Goal: Contribute content

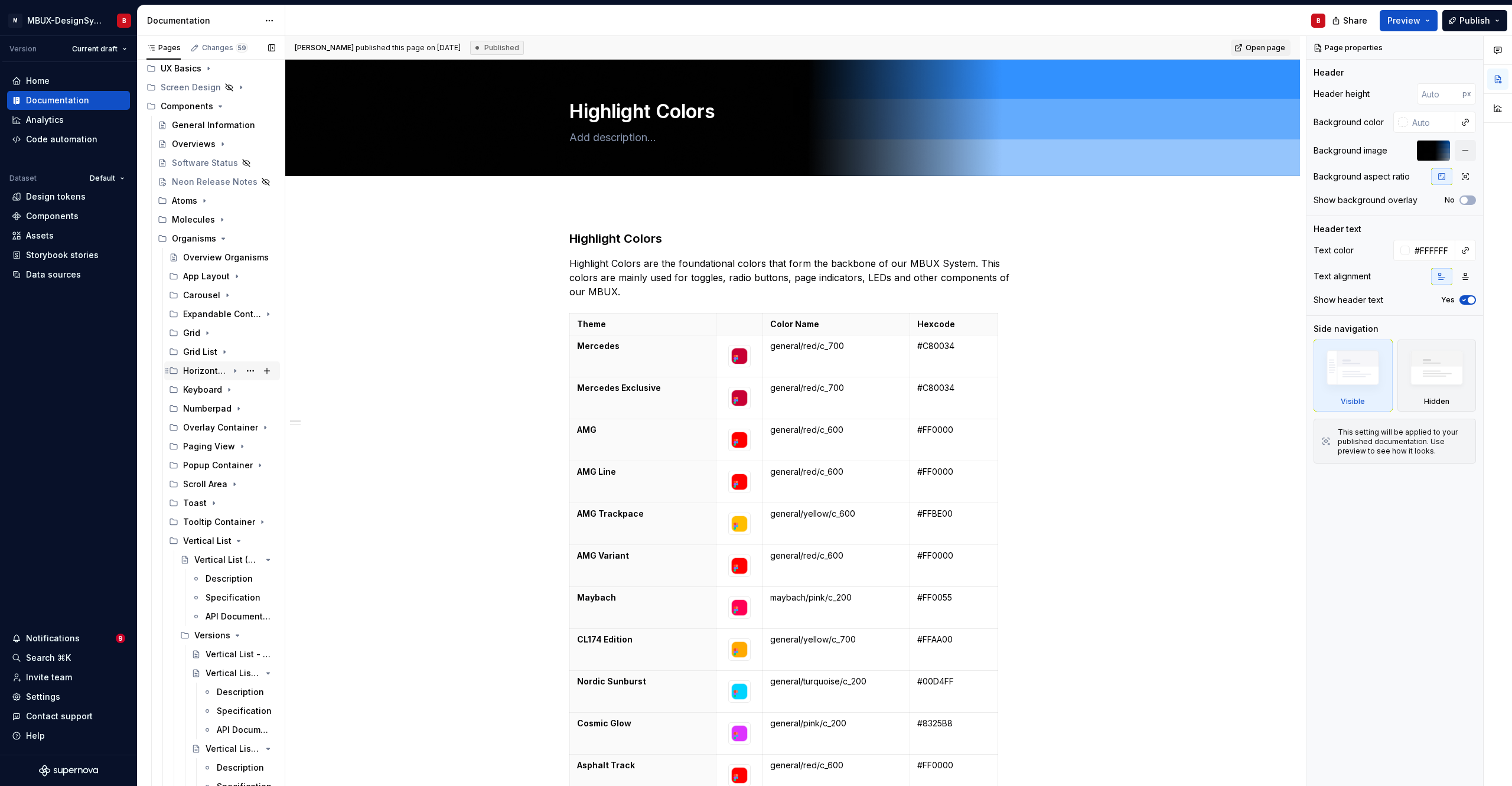
scroll to position [150, 0]
click at [230, 529] on icon "Page tree" at bounding box center [234, 530] width 9 height 9
click at [258, 548] on icon "Page tree" at bounding box center [262, 549] width 9 height 9
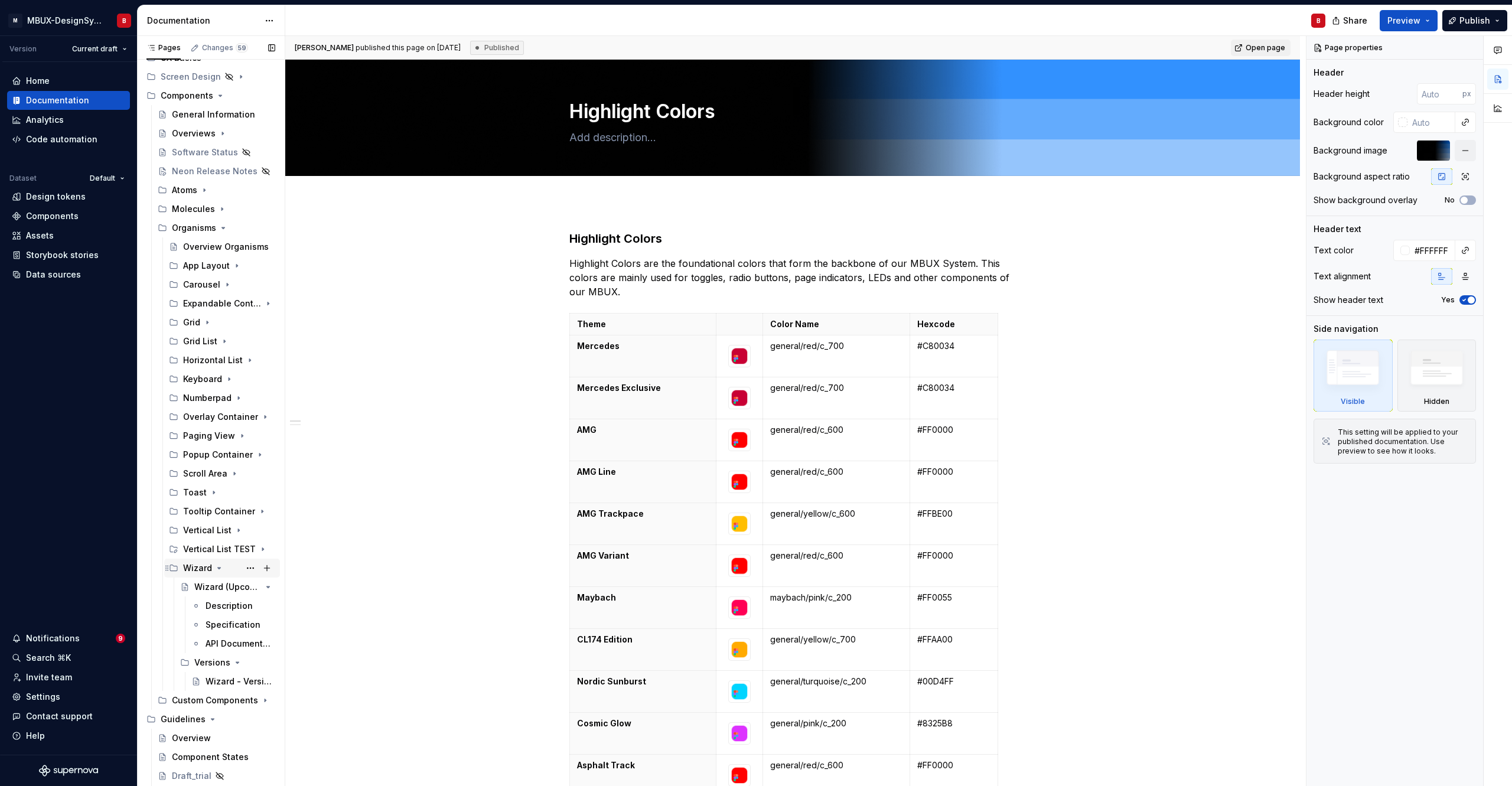
click at [218, 568] on icon "Page tree" at bounding box center [219, 568] width 3 height 1
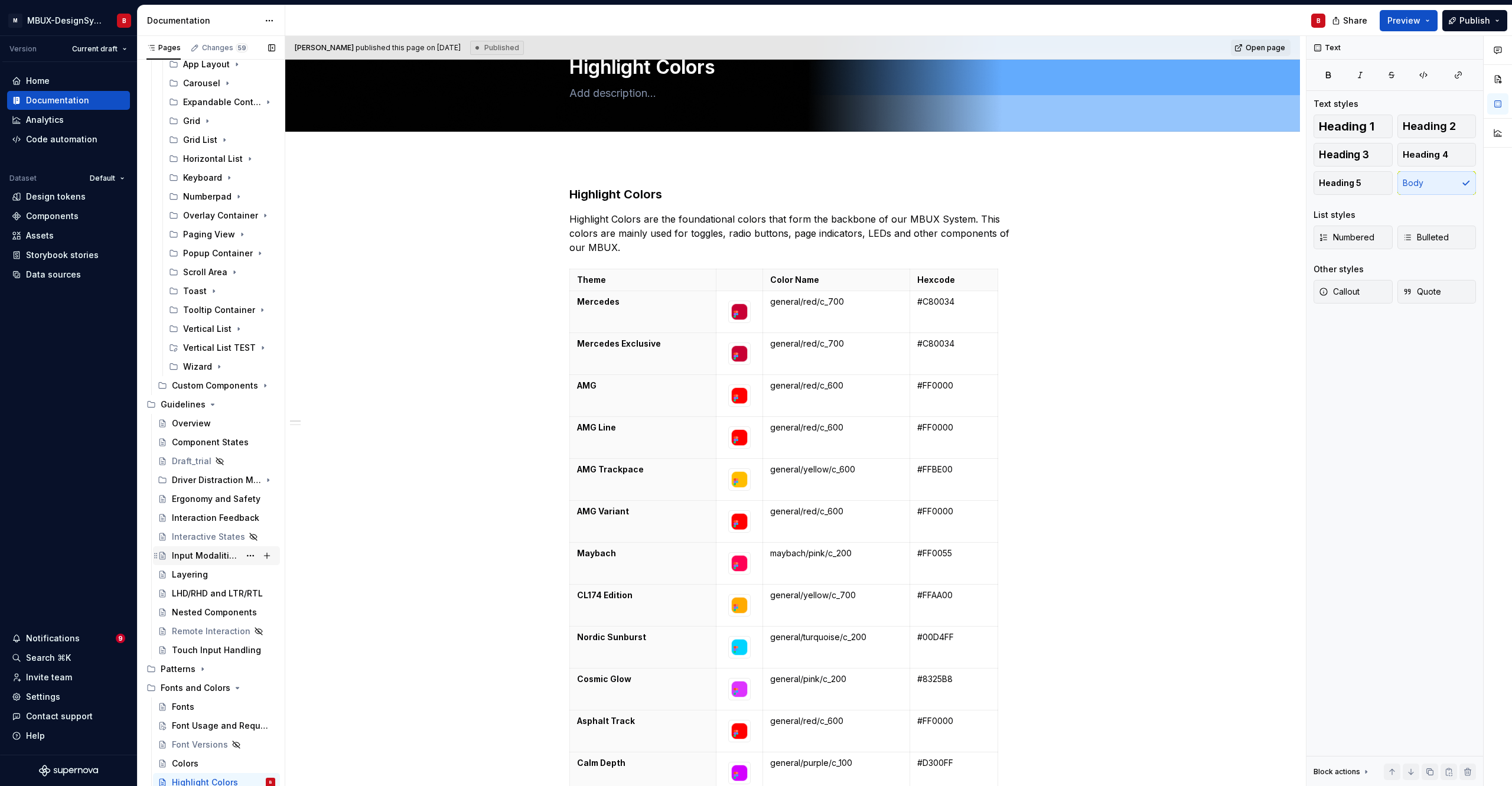
scroll to position [324, 0]
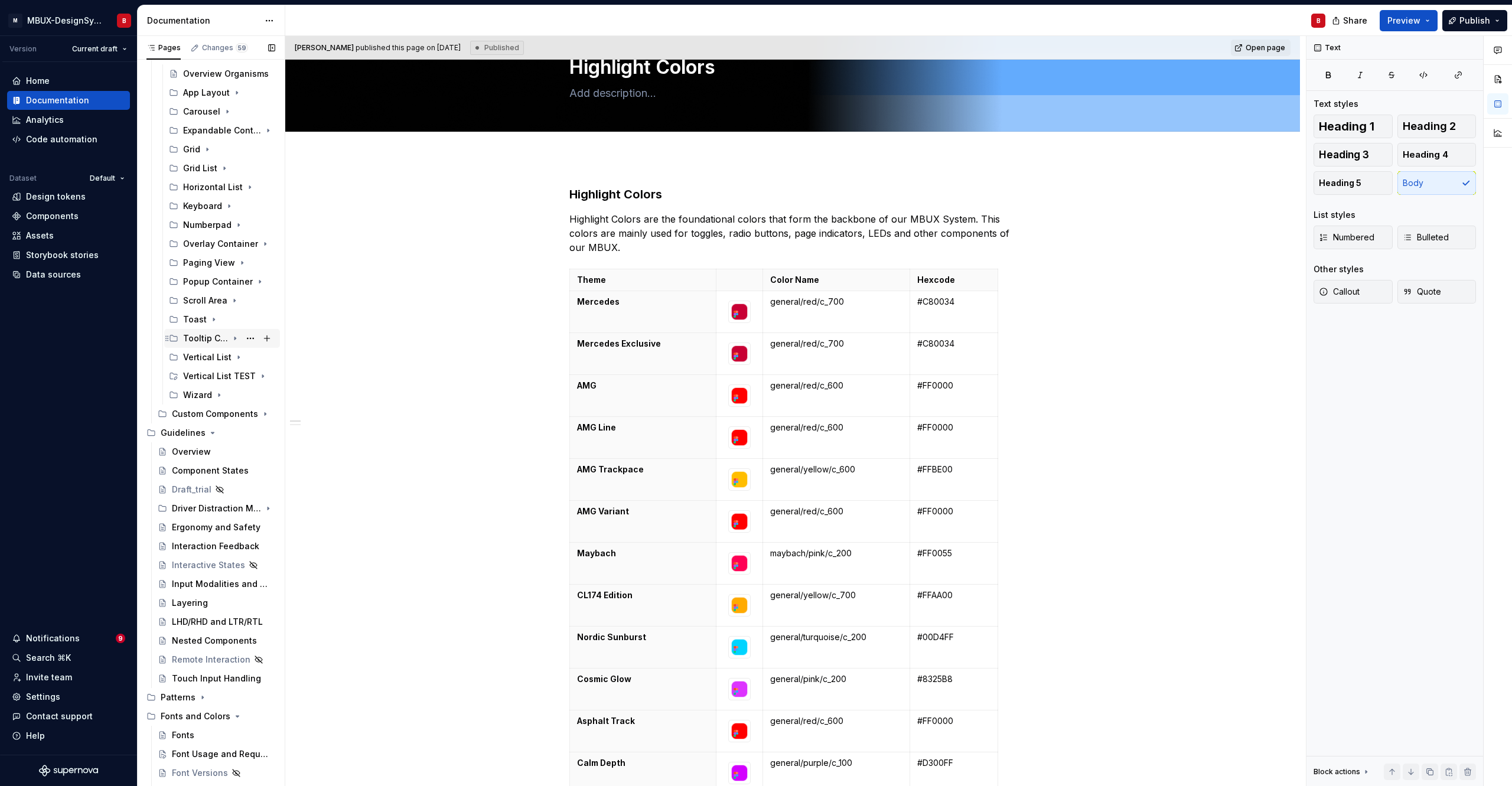
click at [188, 346] on div "Tooltip Container" at bounding box center [229, 339] width 93 height 17
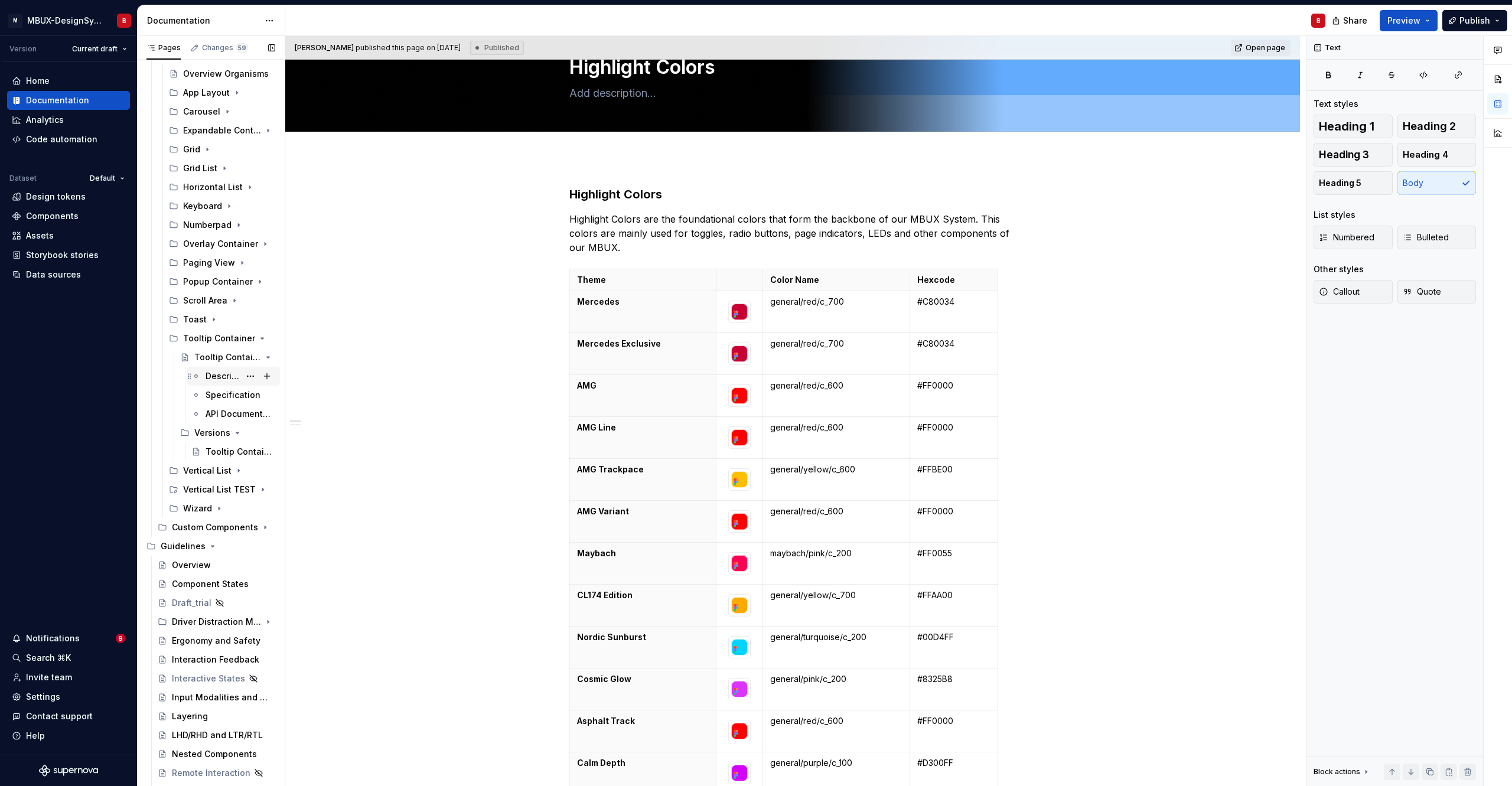
click at [221, 376] on div "Description" at bounding box center [222, 377] width 34 height 12
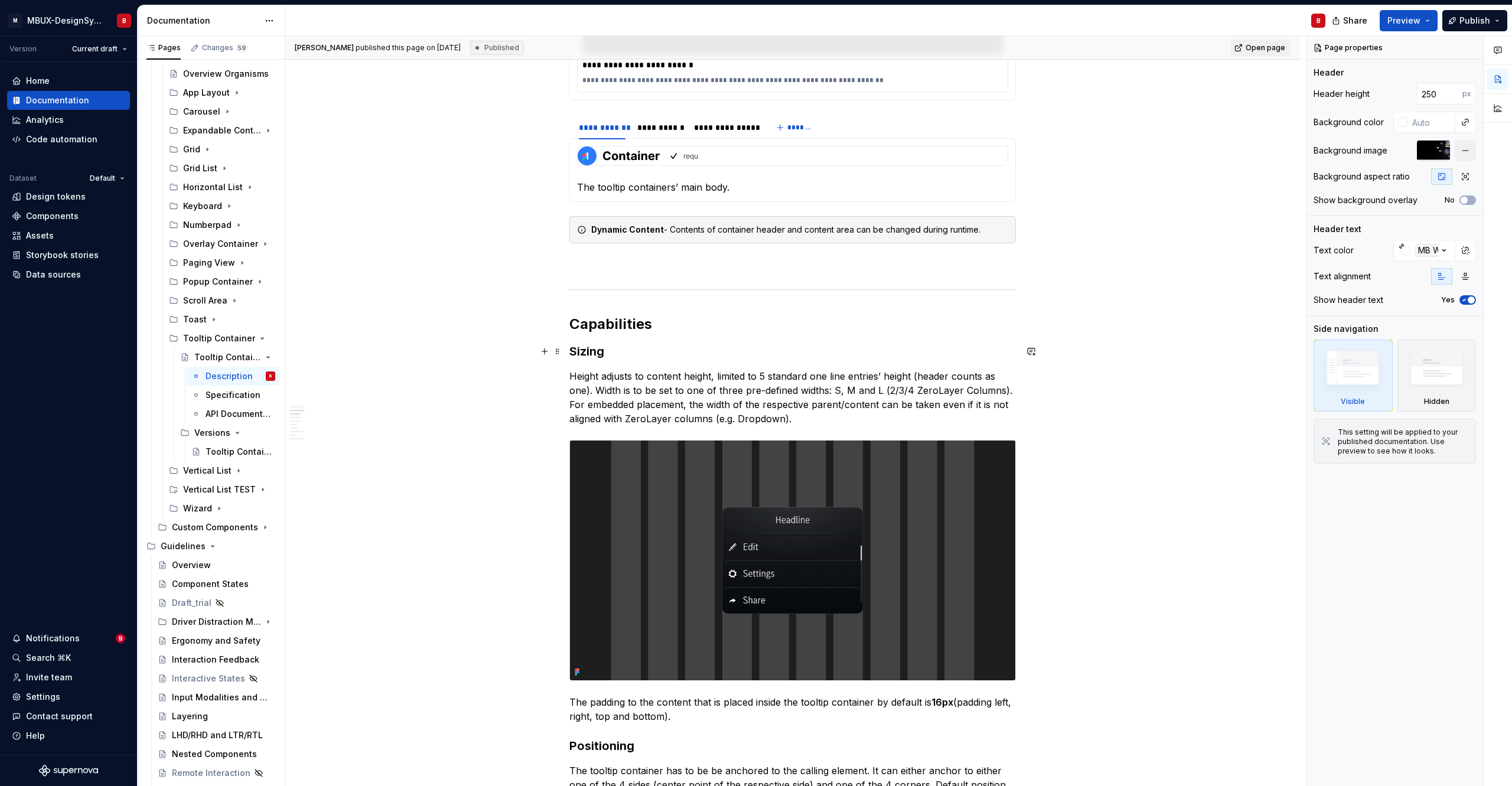
scroll to position [1161, 0]
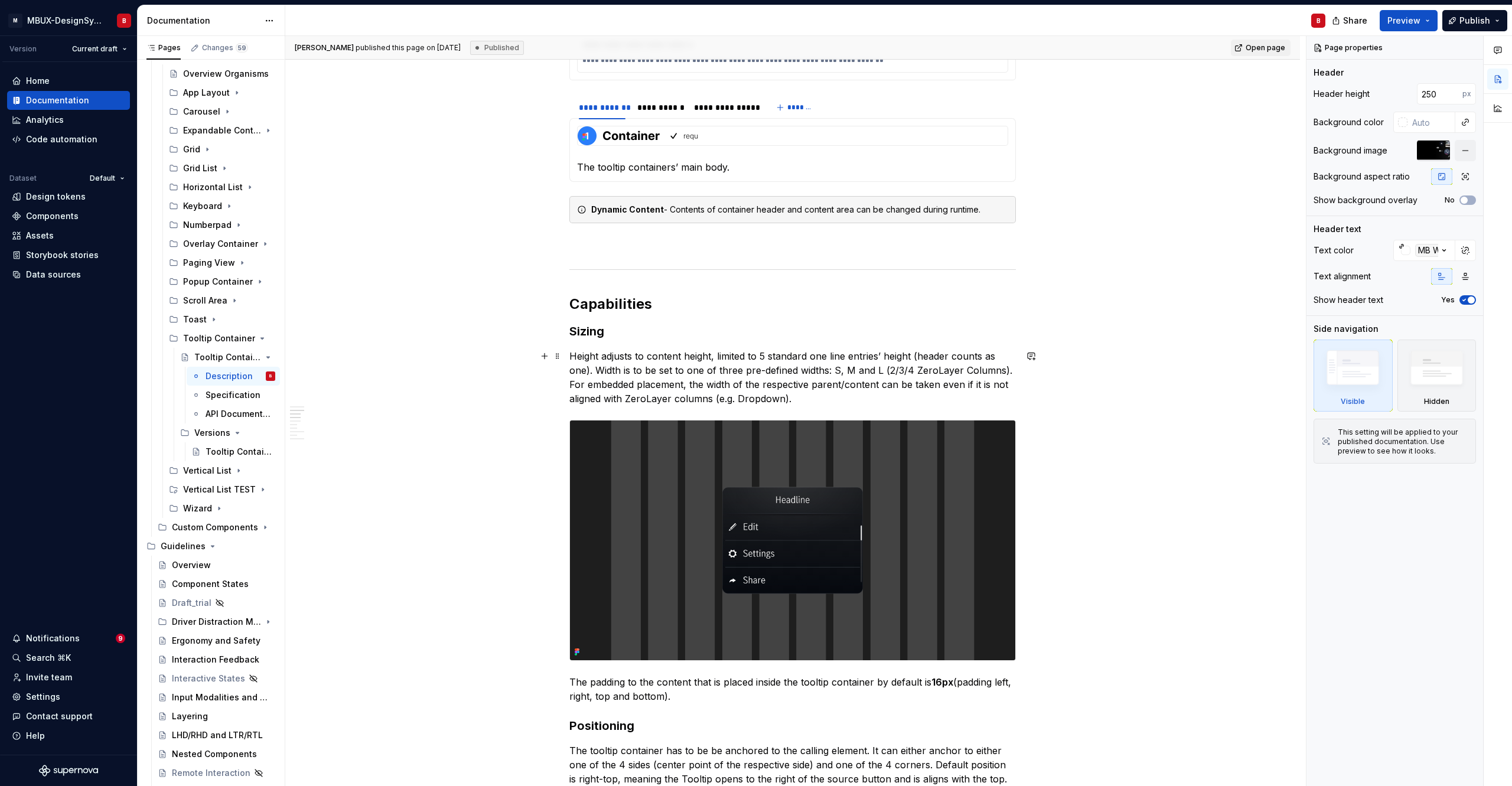
type textarea "*"
click at [767, 360] on p "Height adjusts to content height, limited to 5 standard one line entries’ heigh…" at bounding box center [793, 377] width 446 height 57
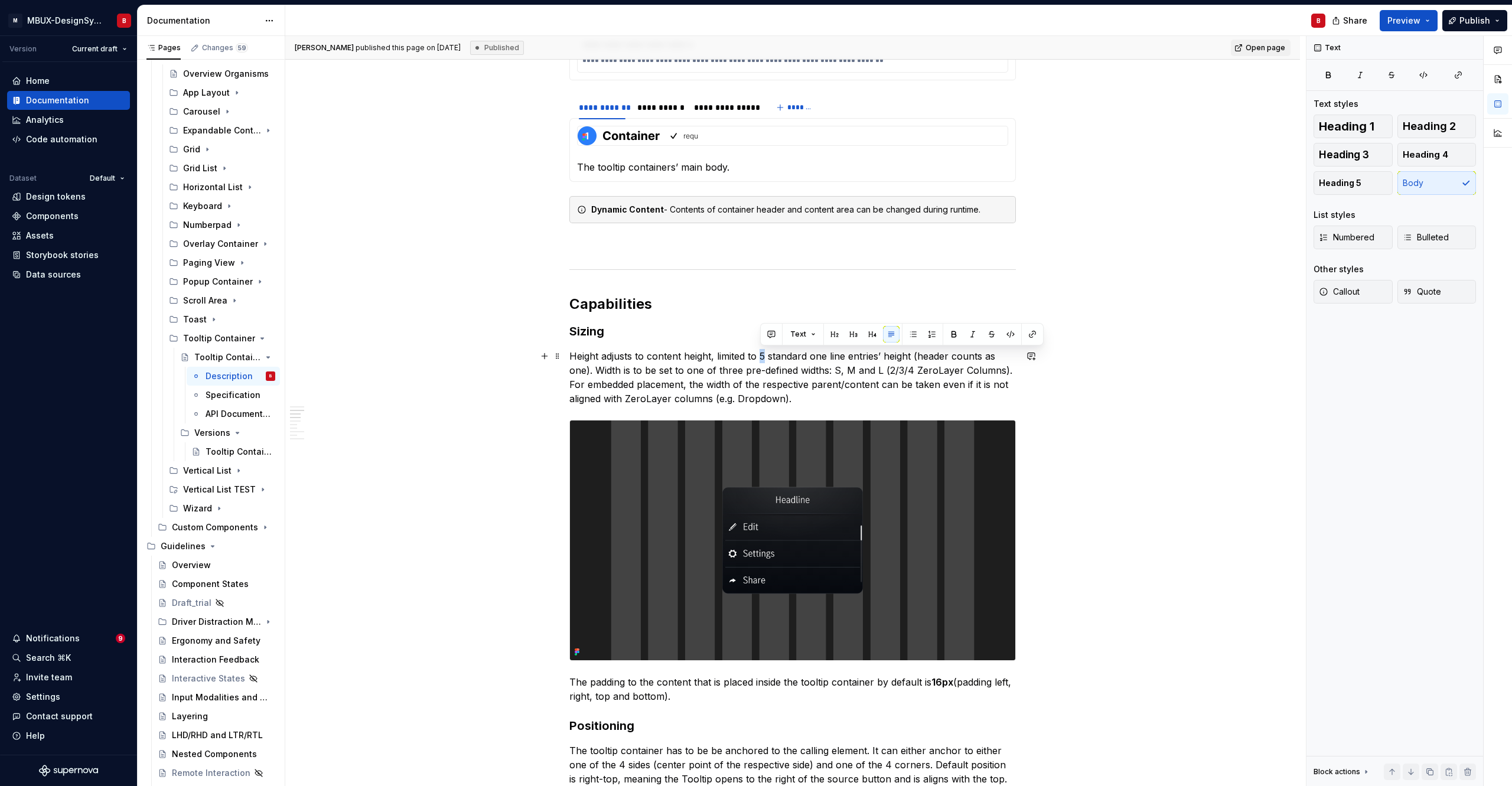
click at [766, 357] on p "Height adjusts to content height, limited to 5 standard one line entries’ heigh…" at bounding box center [793, 377] width 446 height 57
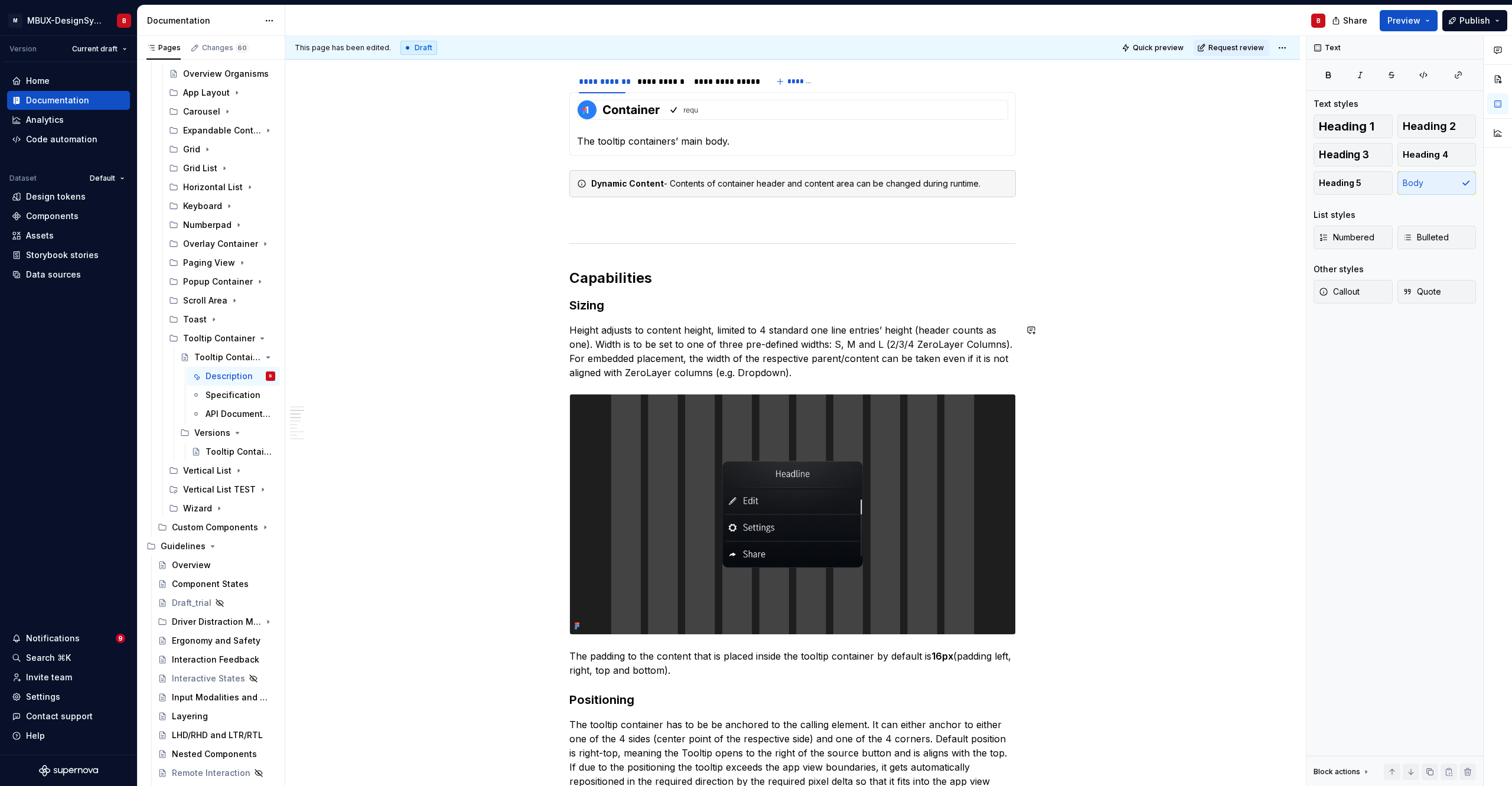
scroll to position [1187, 0]
click at [1256, 51] on span "Request review" at bounding box center [1236, 47] width 56 height 9
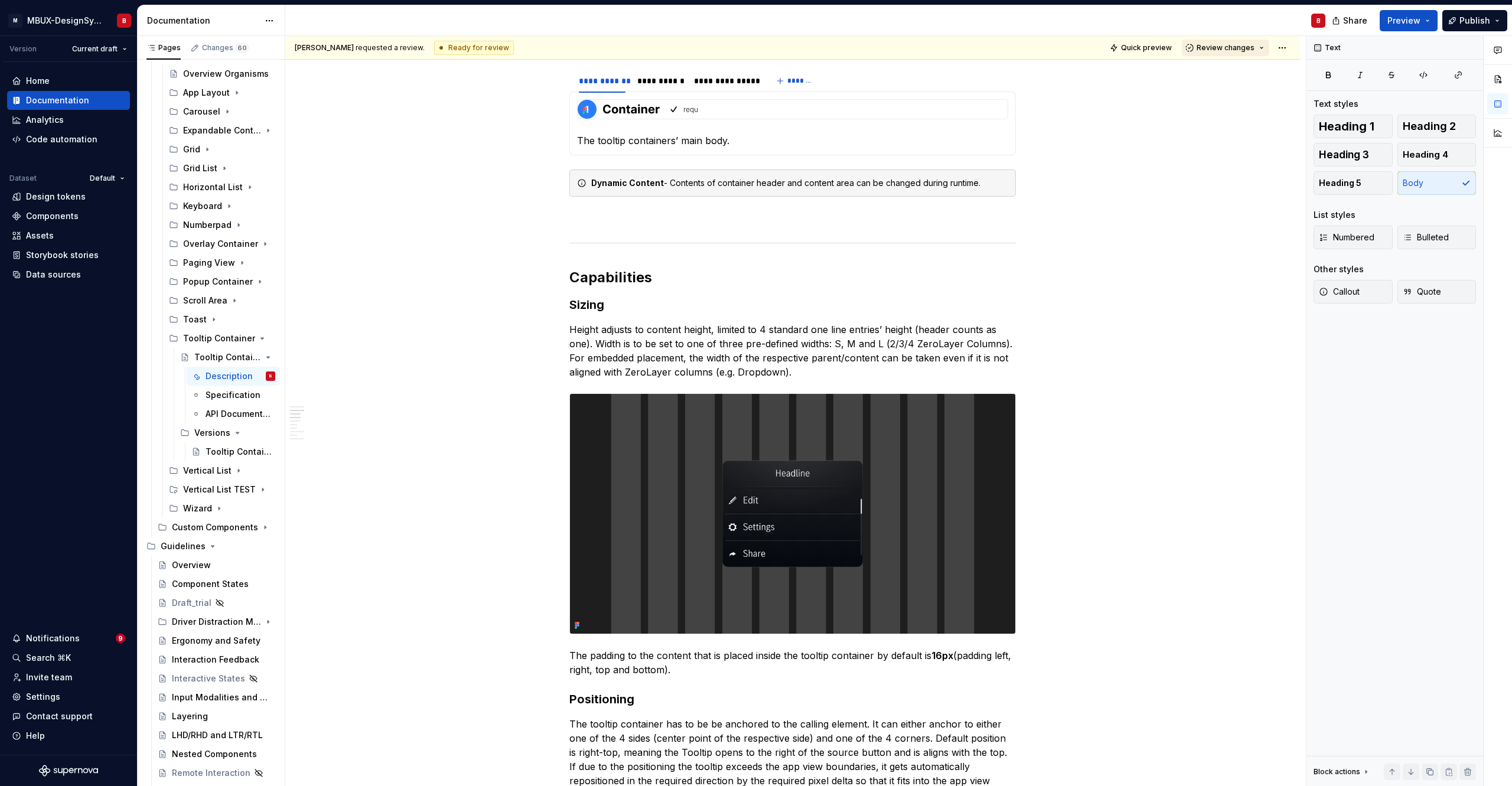
click at [1254, 47] on button "Review changes" at bounding box center [1226, 48] width 88 height 17
click at [1248, 81] on div "This page is ready to publish." at bounding box center [1258, 82] width 104 height 9
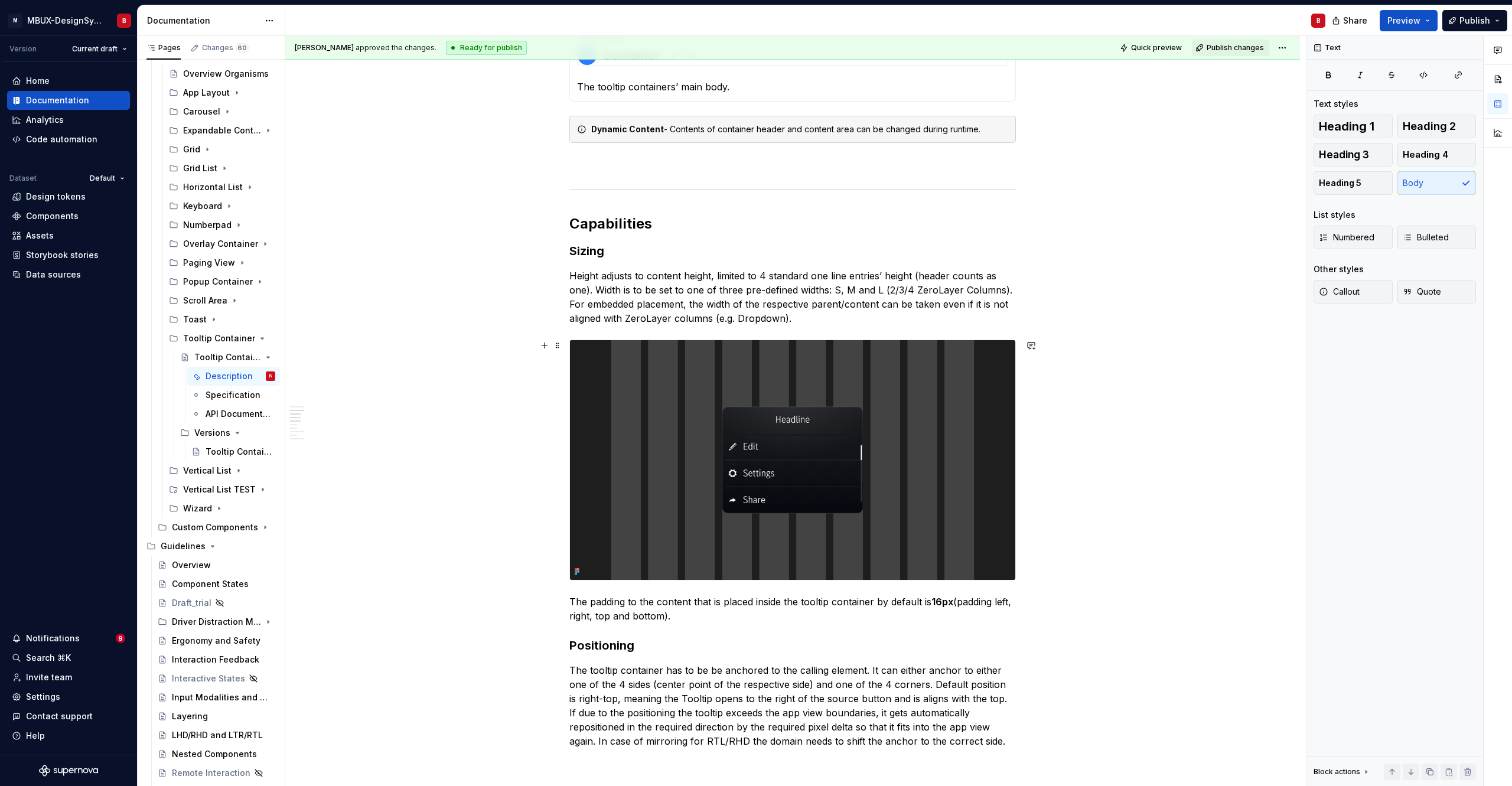
scroll to position [1240, 0]
type textarea "*"
